Goal: Obtain resource: Download file/media

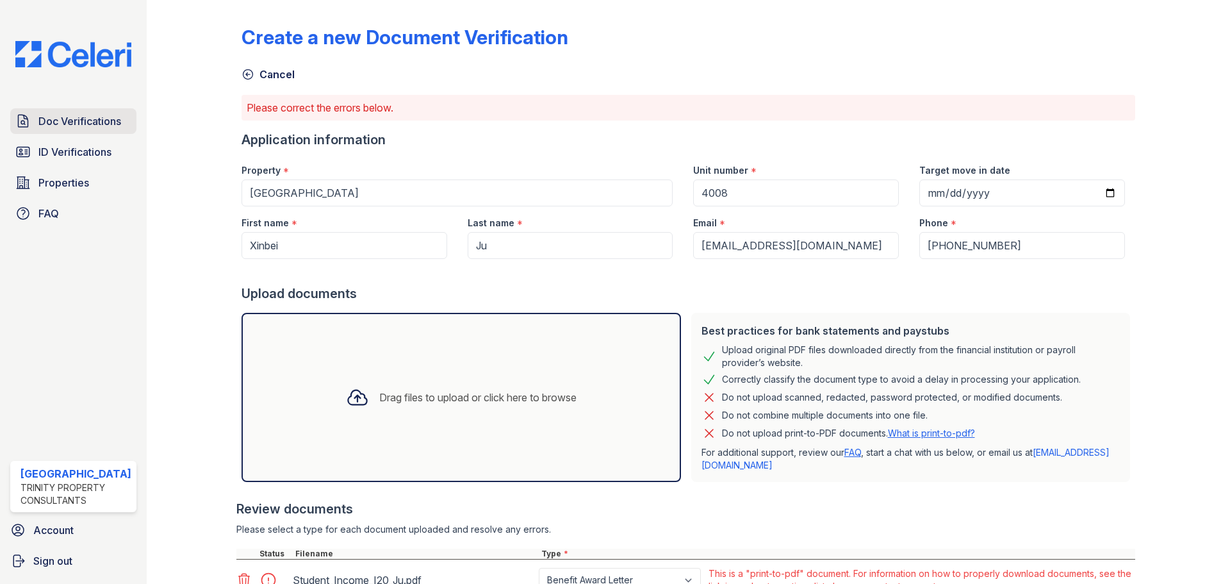
scroll to position [107, 0]
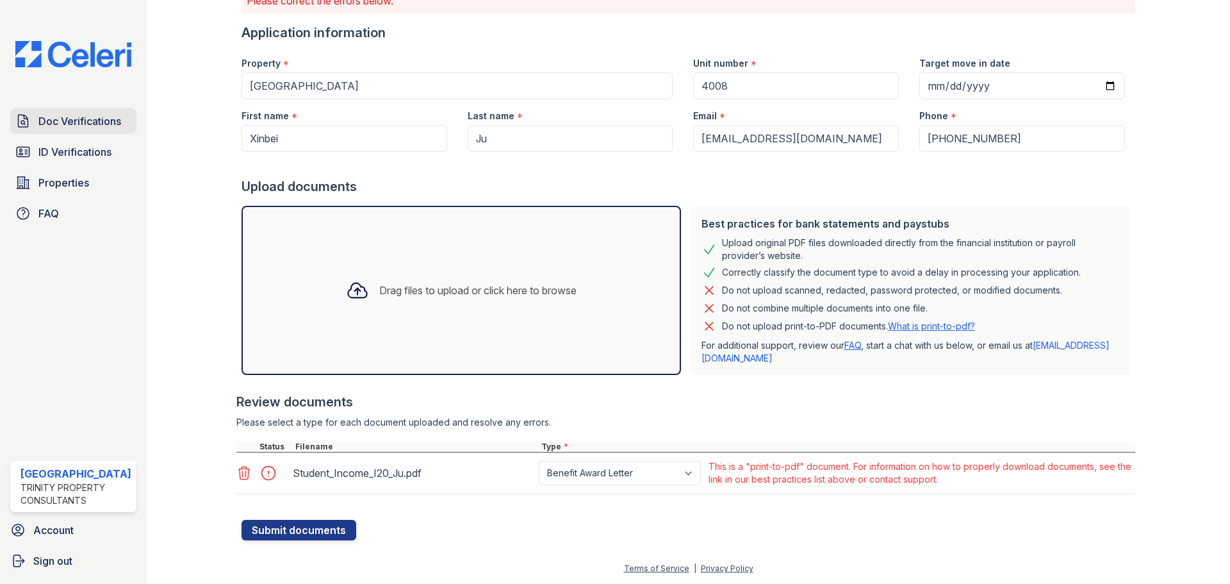
click at [90, 122] on span "Doc Verifications" at bounding box center [79, 120] width 83 height 15
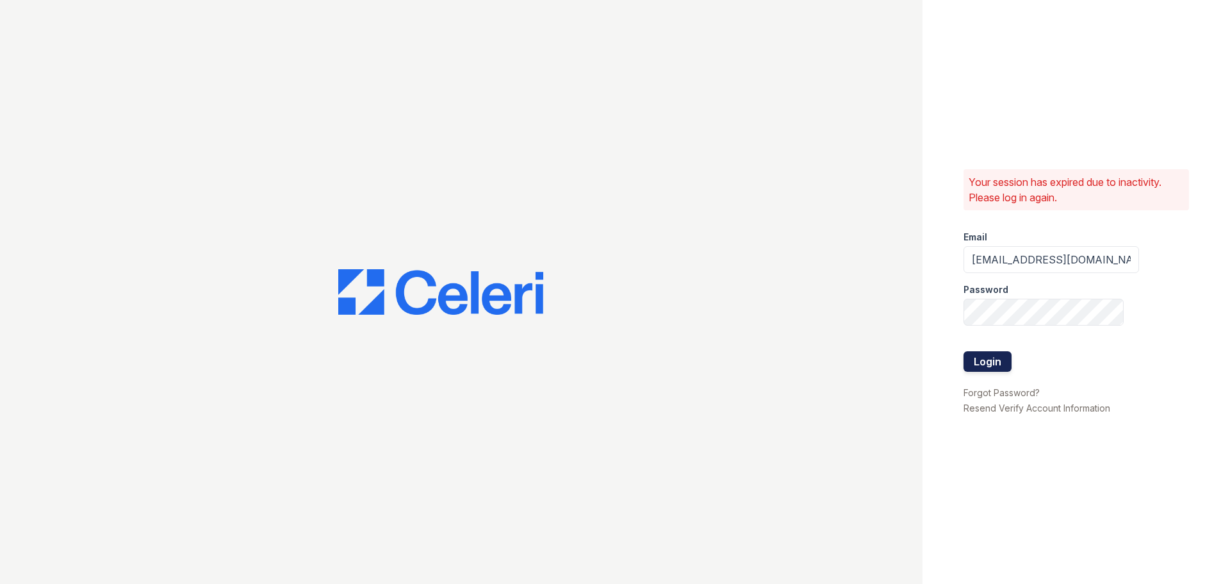
click at [974, 352] on button "Login" at bounding box center [987, 361] width 48 height 20
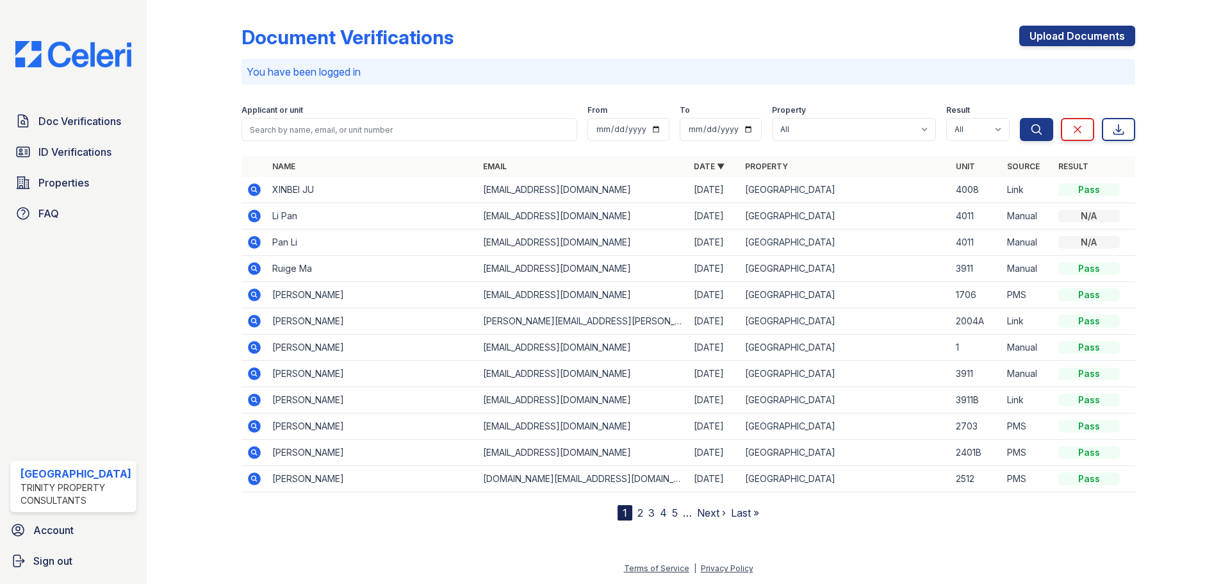
click at [248, 192] on icon at bounding box center [254, 189] width 13 height 13
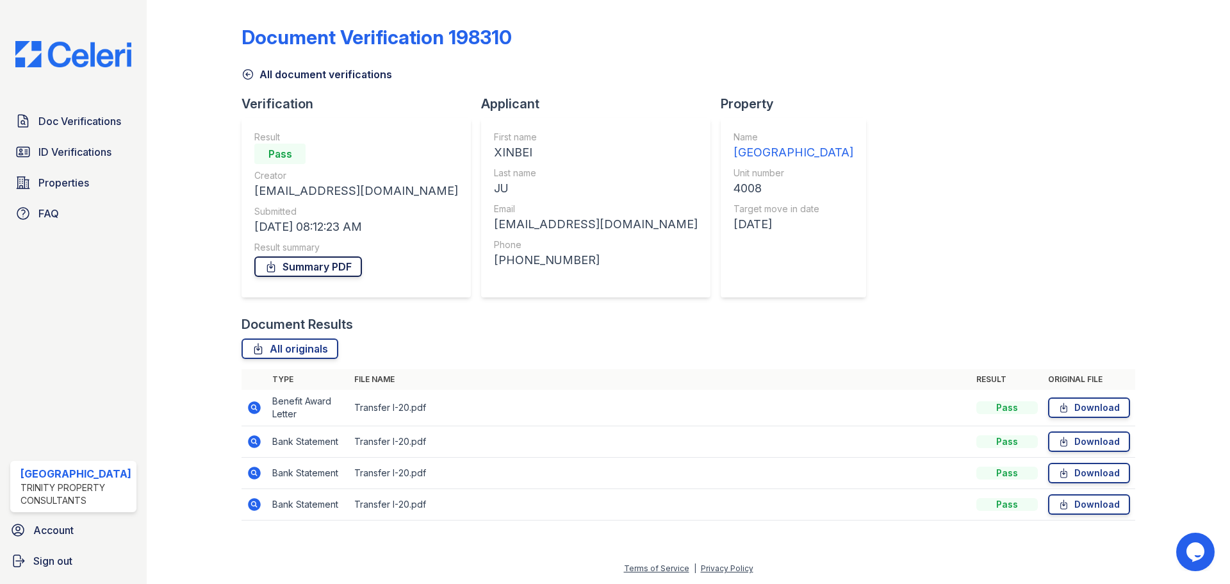
click at [279, 258] on link "Summary PDF" at bounding box center [308, 266] width 108 height 20
click at [1074, 402] on link "Download" at bounding box center [1089, 407] width 82 height 20
